Goal: Check status: Check status

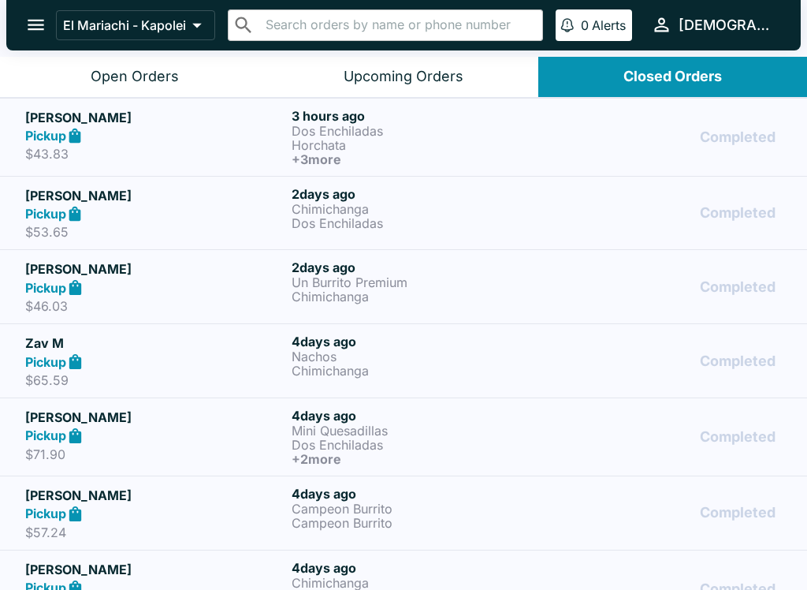
click at [319, 153] on h6 "+ 3 more" at bounding box center [422, 159] width 260 height 14
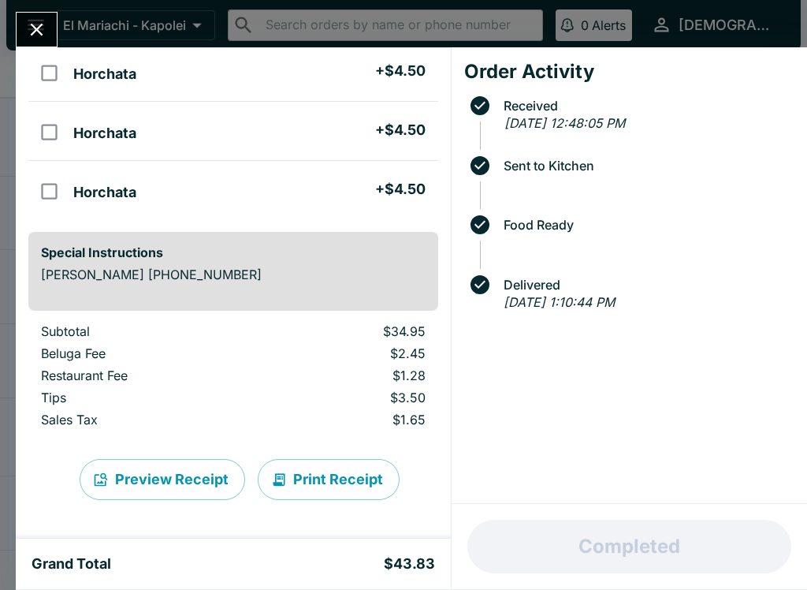
scroll to position [282, 0]
click at [39, 34] on icon "Close" at bounding box center [36, 29] width 21 height 21
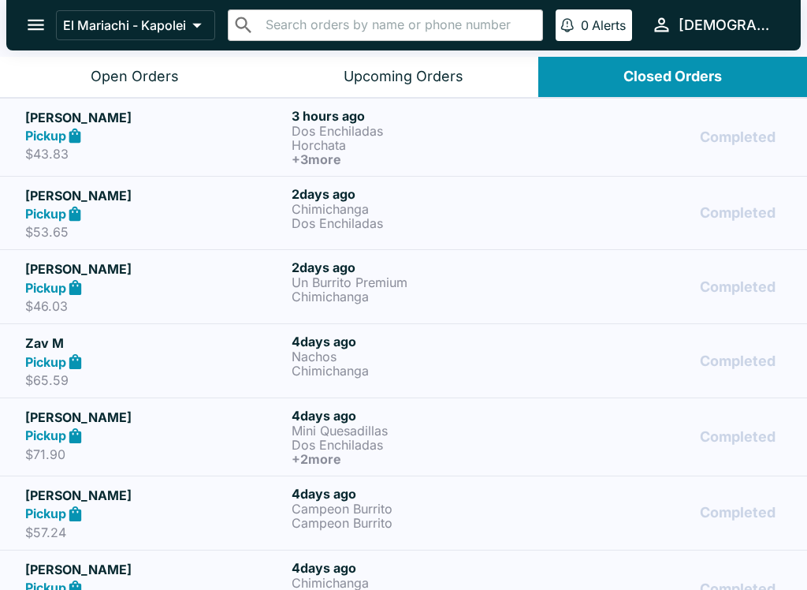
click at [421, 203] on p "Chimichanga" at bounding box center [422, 209] width 260 height 14
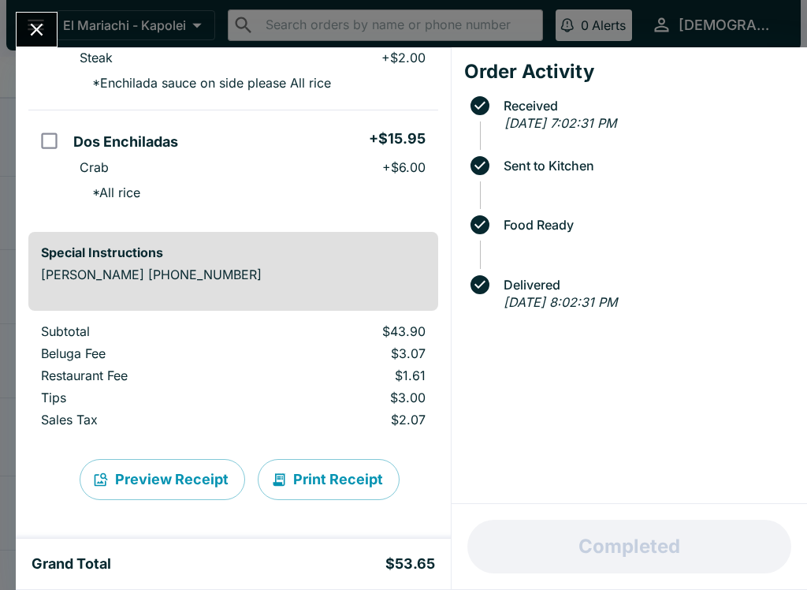
scroll to position [184, 0]
click at [36, 28] on icon "Close" at bounding box center [36, 29] width 21 height 21
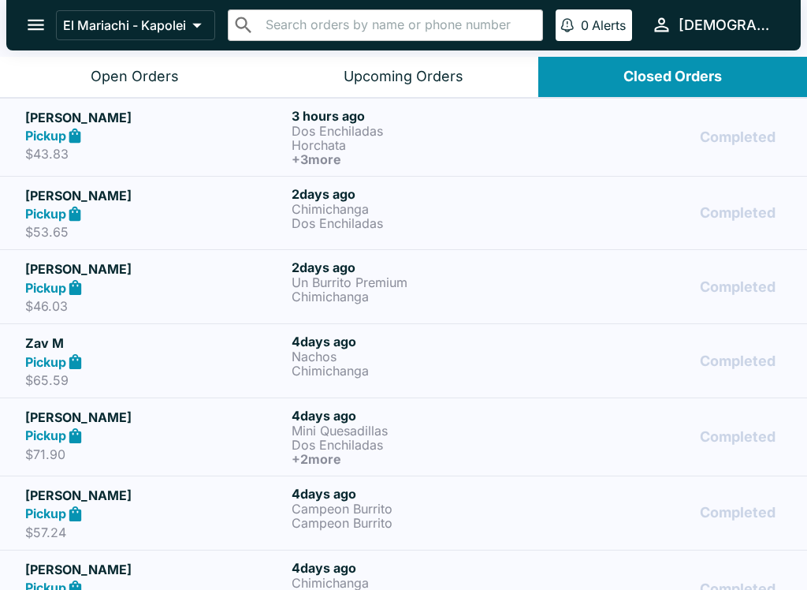
click at [423, 278] on p "Un Burrito Premium" at bounding box center [422, 282] width 260 height 14
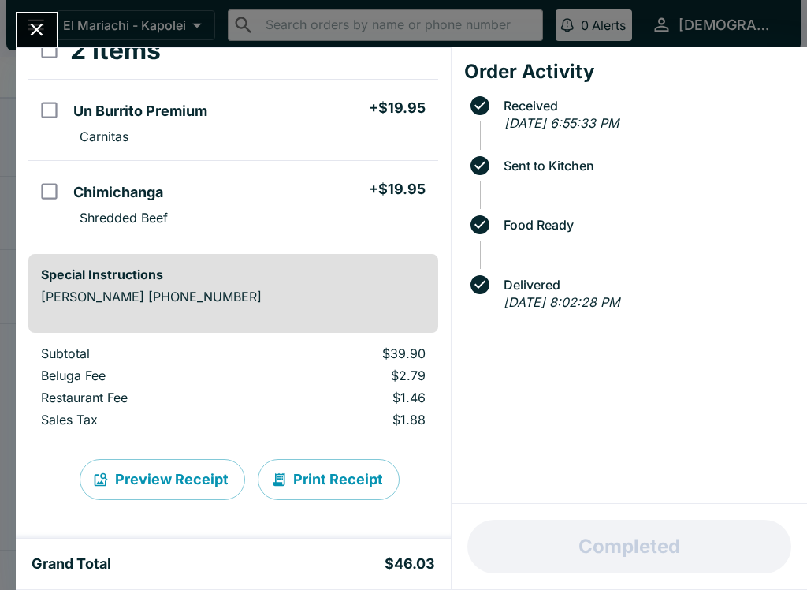
scroll to position [105, 0]
click at [43, 40] on icon "Close" at bounding box center [36, 29] width 21 height 21
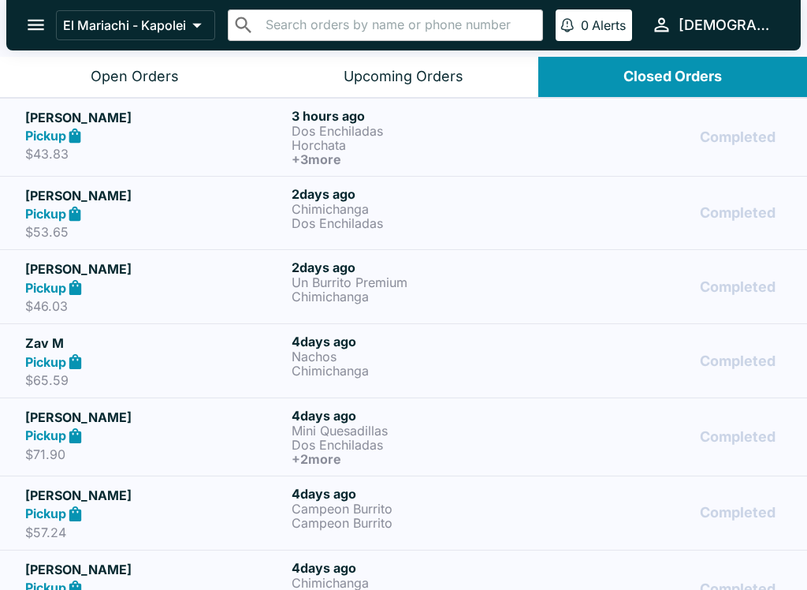
click at [435, 211] on p "Chimichanga" at bounding box center [422, 209] width 260 height 14
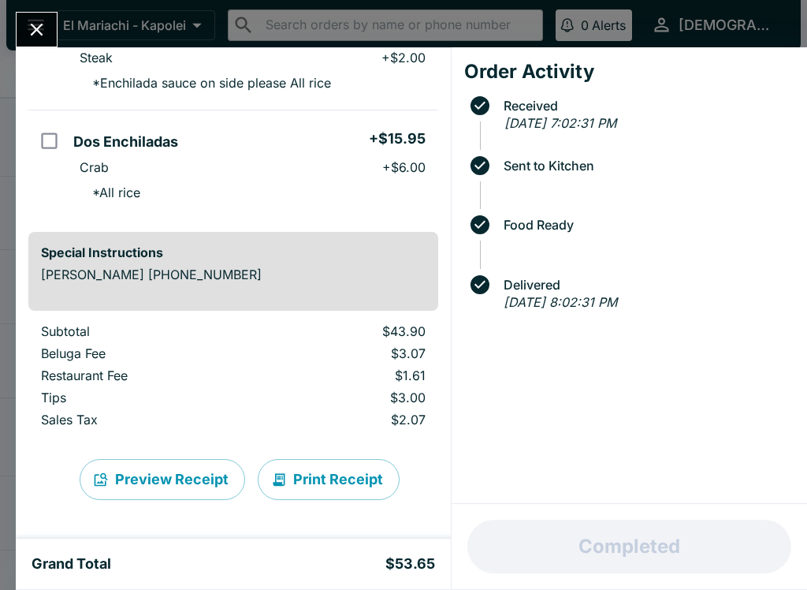
scroll to position [184, 0]
click at [35, 35] on icon "Close" at bounding box center [36, 29] width 21 height 21
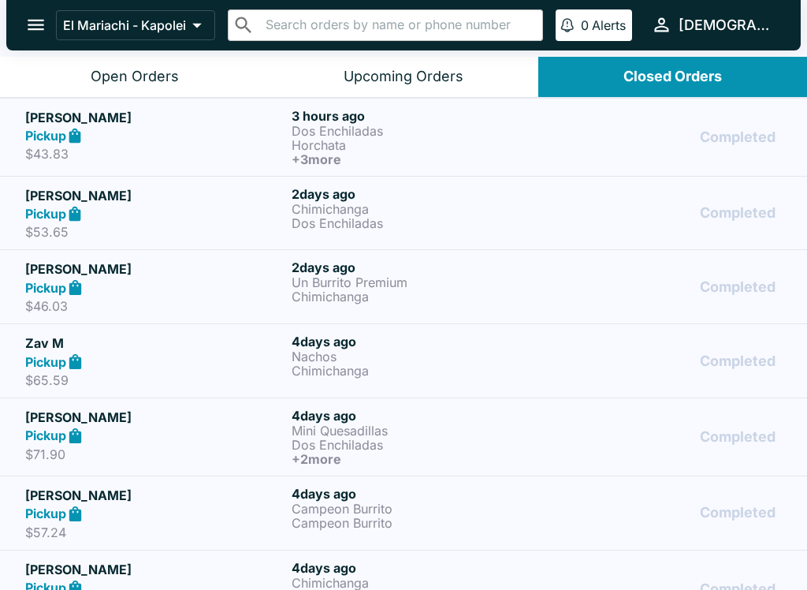
click at [103, 84] on div "Open Orders" at bounding box center [135, 77] width 88 height 18
